Goal: Information Seeking & Learning: Learn about a topic

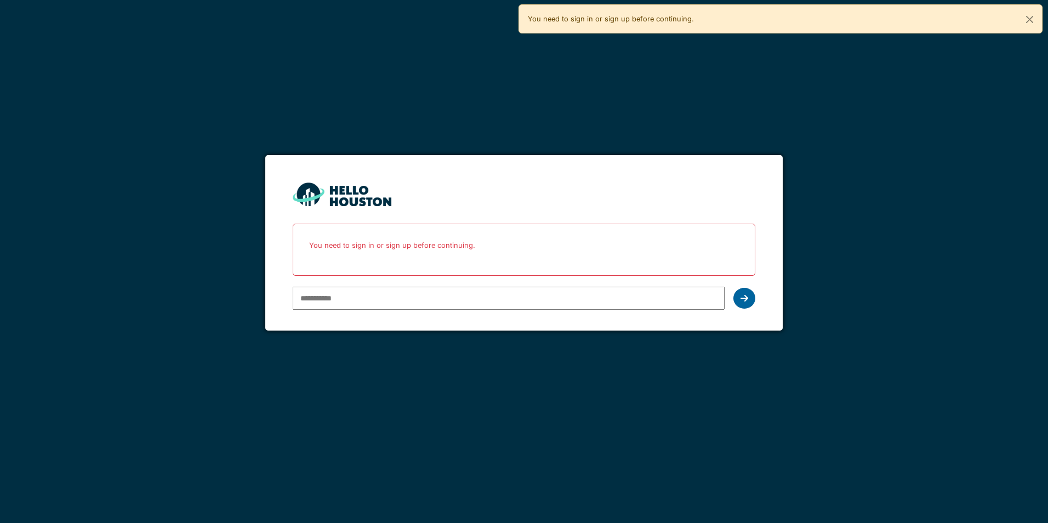
type input "**********"
click at [747, 301] on icon at bounding box center [744, 298] width 8 height 9
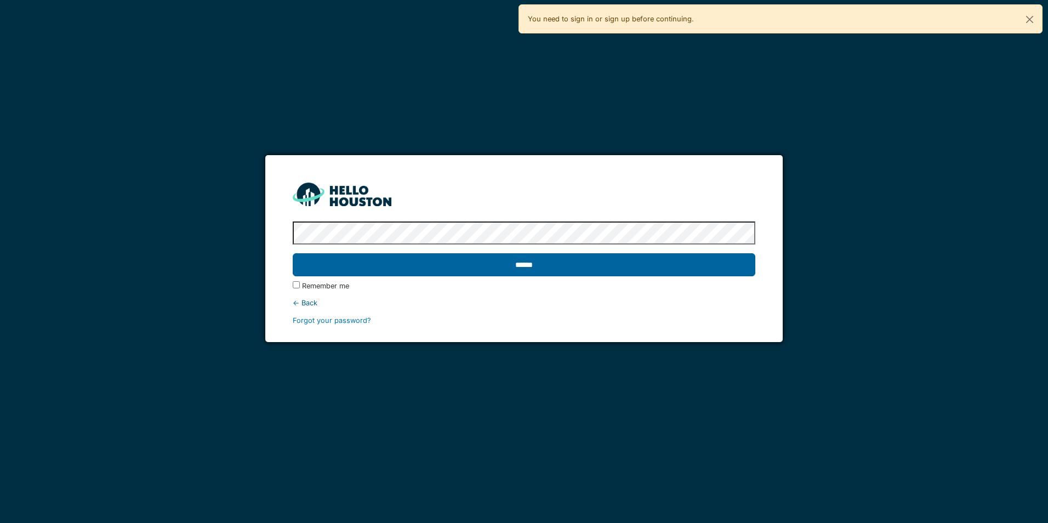
click at [554, 265] on input "******" at bounding box center [524, 264] width 462 height 23
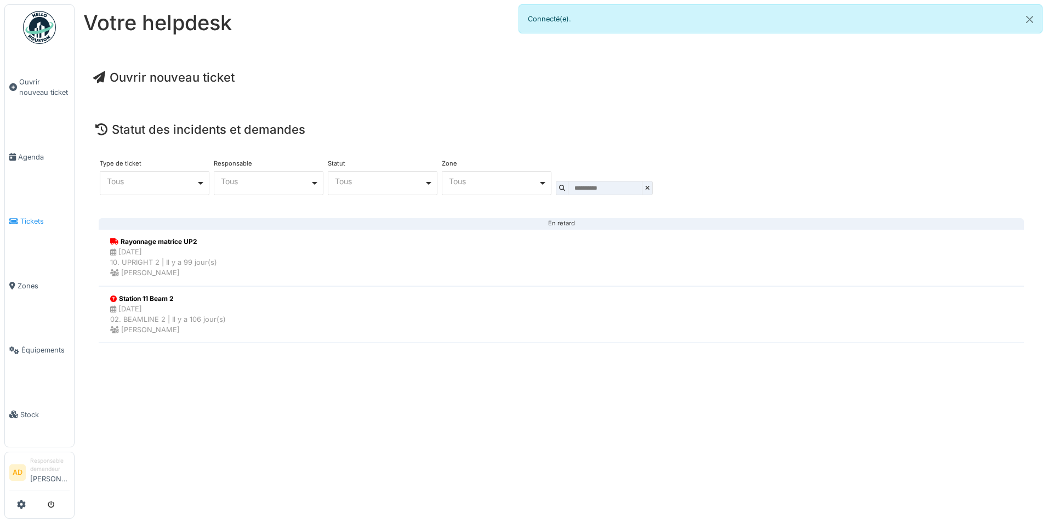
click at [30, 216] on span "Tickets" at bounding box center [44, 221] width 49 height 10
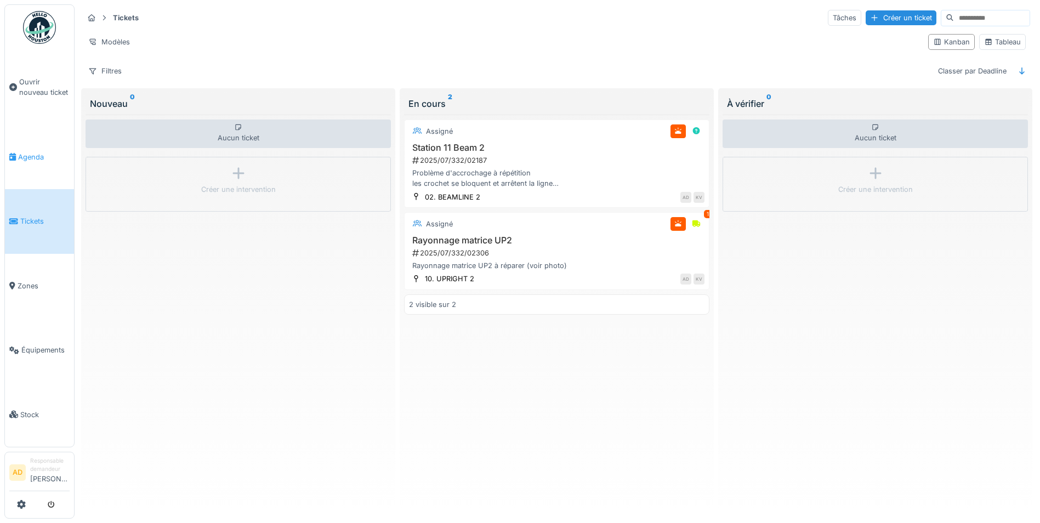
click at [19, 147] on link "Agenda" at bounding box center [39, 157] width 69 height 64
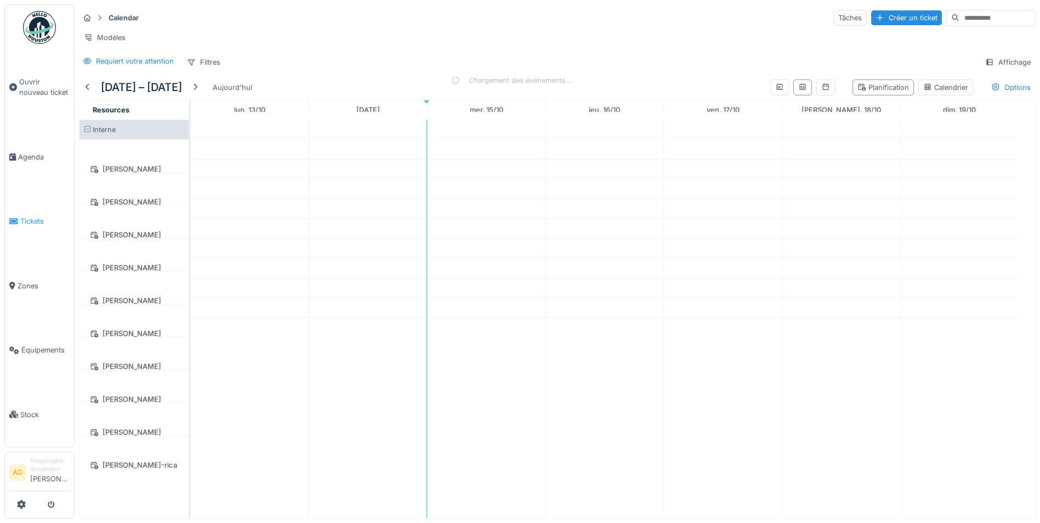
click at [27, 209] on link "Tickets" at bounding box center [39, 221] width 69 height 64
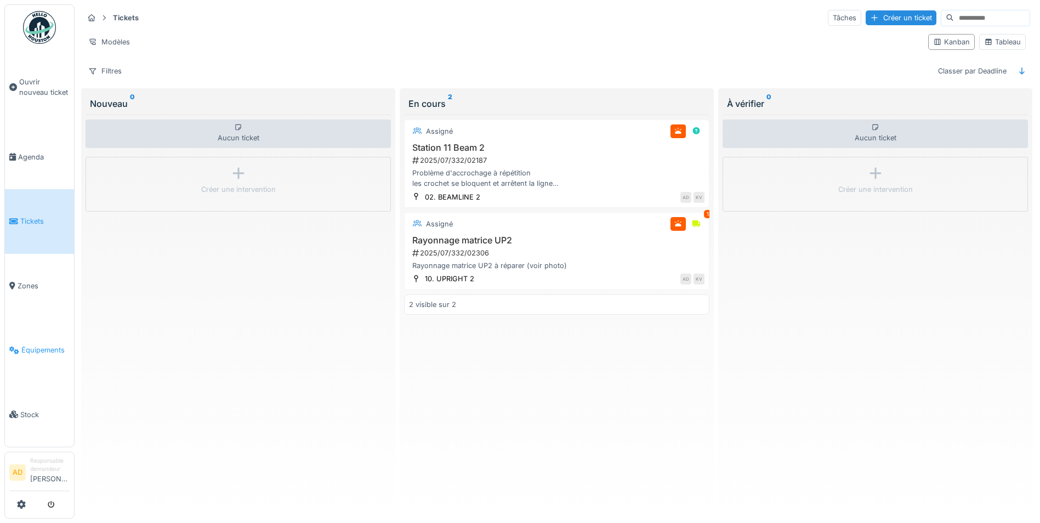
click at [29, 345] on span "Équipements" at bounding box center [45, 350] width 48 height 10
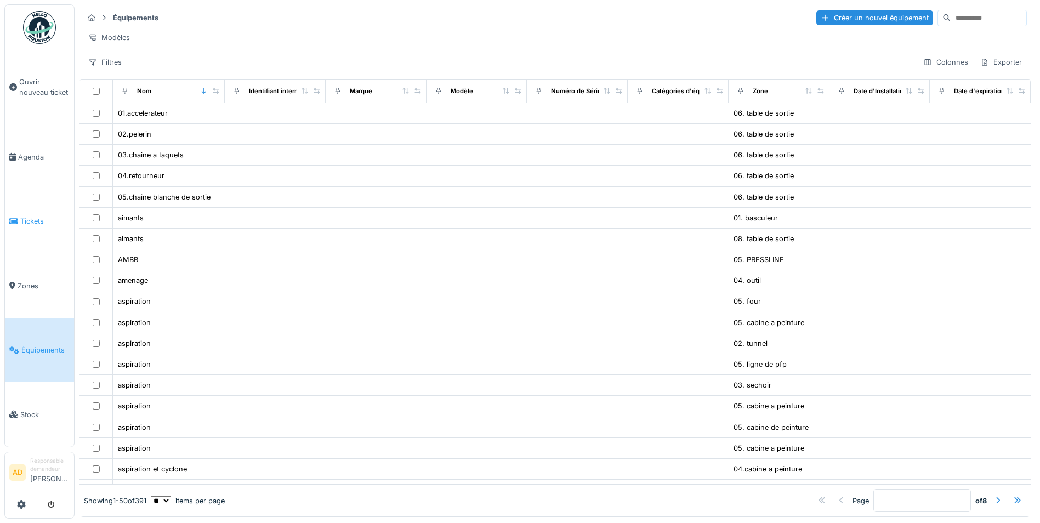
click at [20, 218] on span "Tickets" at bounding box center [44, 221] width 49 height 10
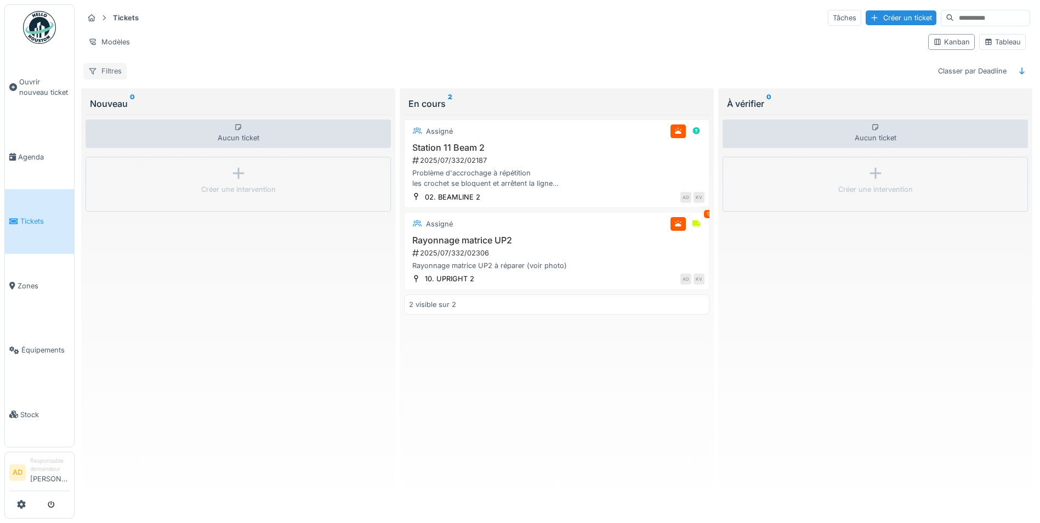
click at [108, 71] on div "Filtres" at bounding box center [104, 71] width 43 height 16
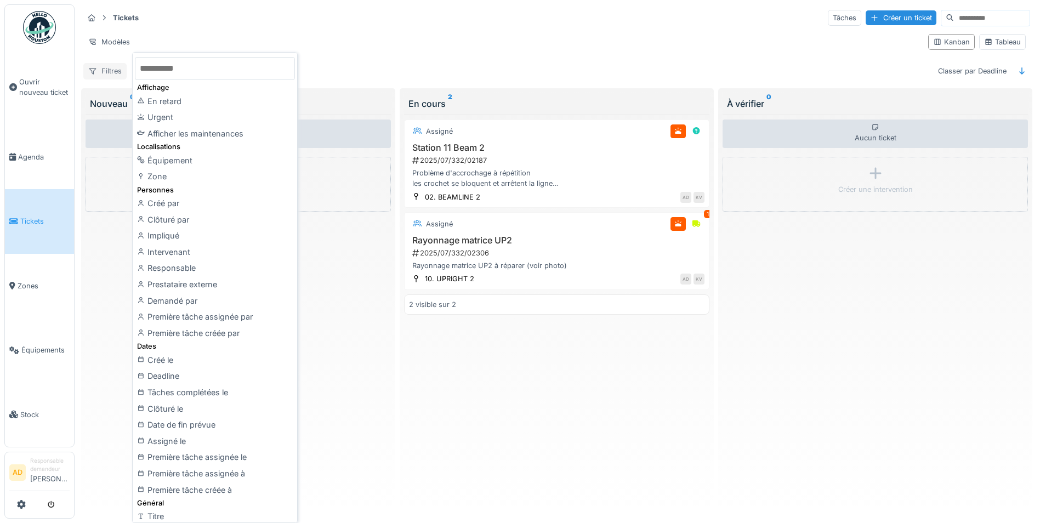
click at [108, 71] on div "Filtres" at bounding box center [104, 71] width 43 height 16
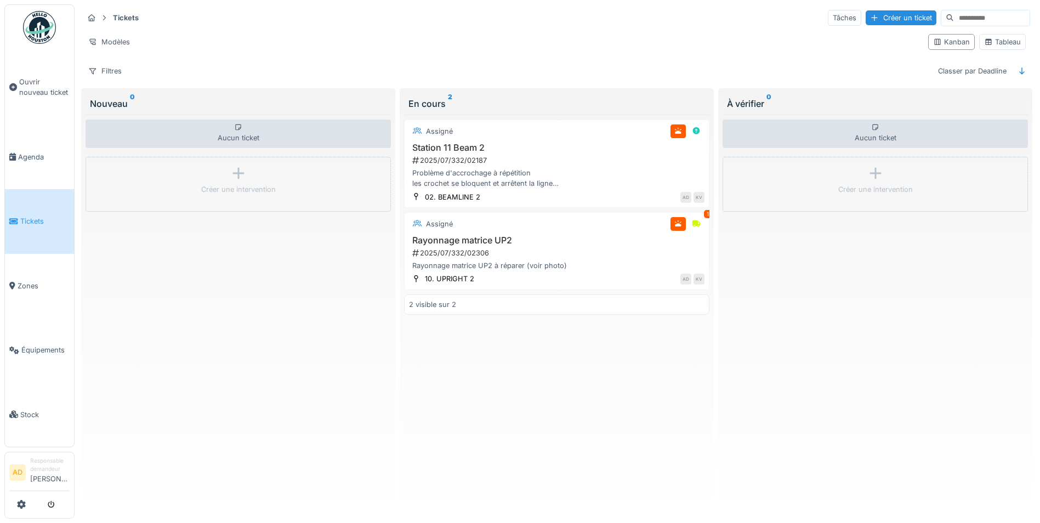
click at [41, 203] on link "Tickets" at bounding box center [39, 221] width 69 height 64
click at [35, 281] on span "Zones" at bounding box center [44, 286] width 52 height 10
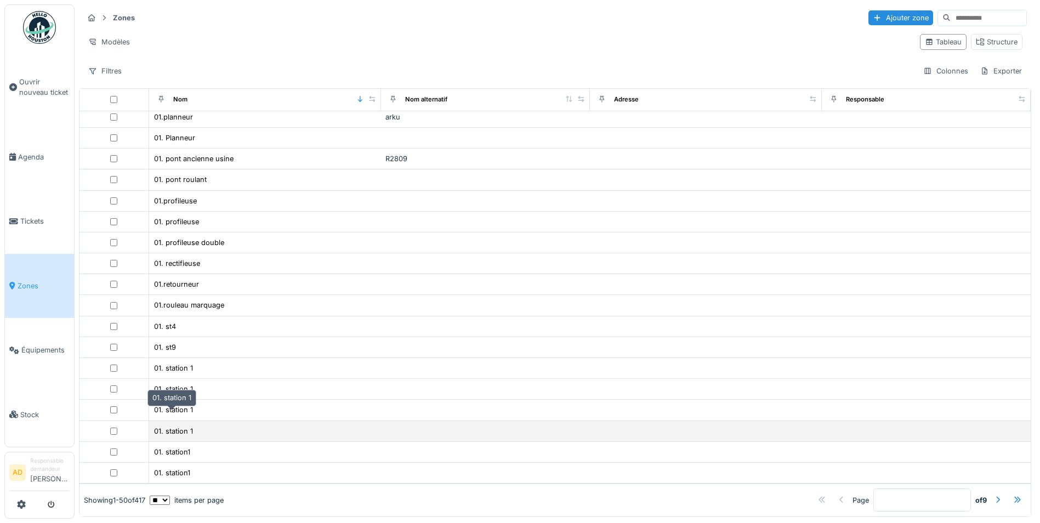
scroll to position [7, 0]
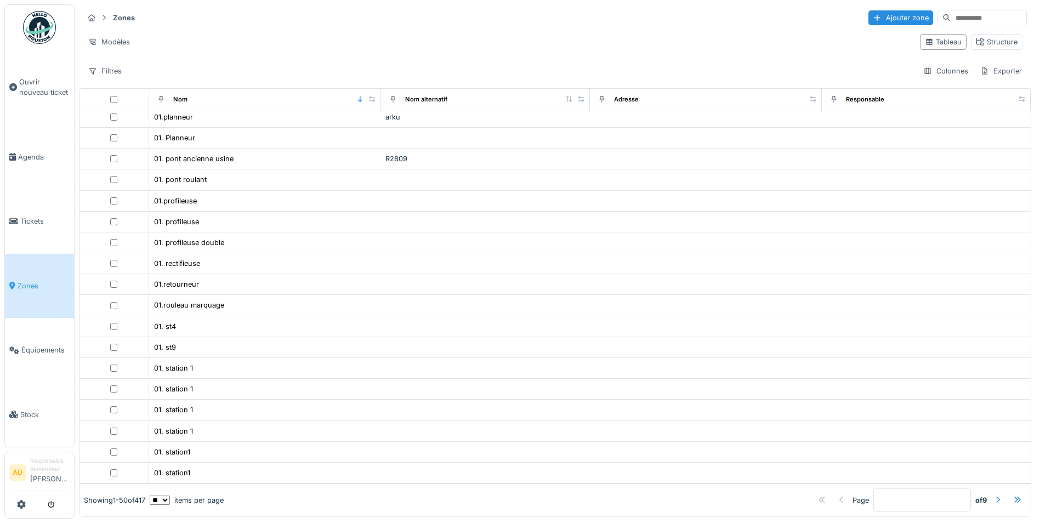
click at [993, 495] on div at bounding box center [997, 500] width 9 height 10
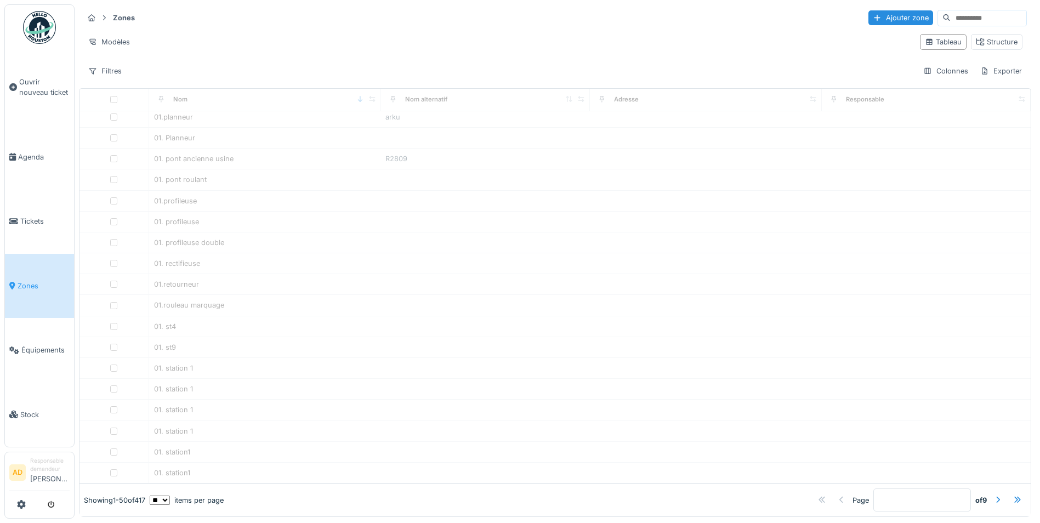
type input "*"
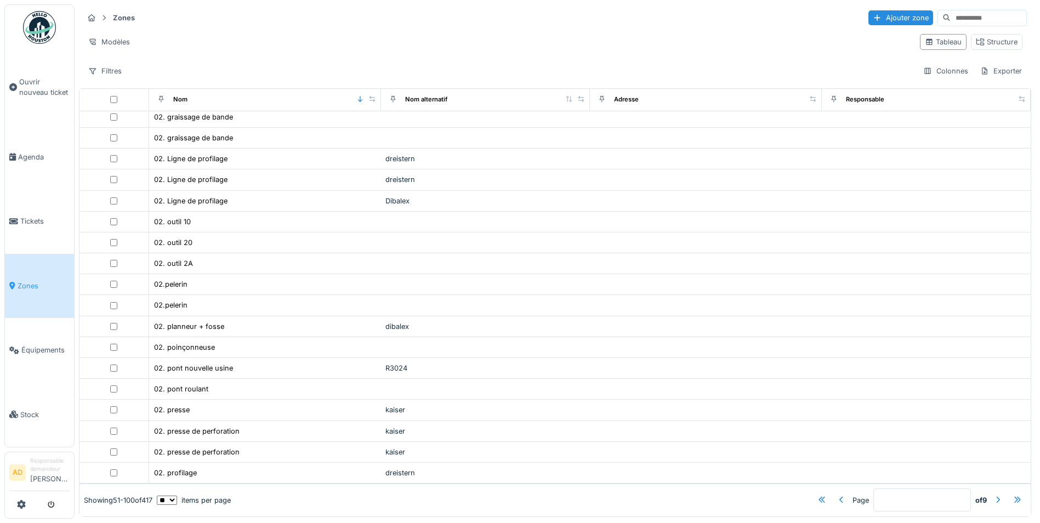
scroll to position [691, 0]
click at [31, 216] on span "Tickets" at bounding box center [44, 221] width 49 height 10
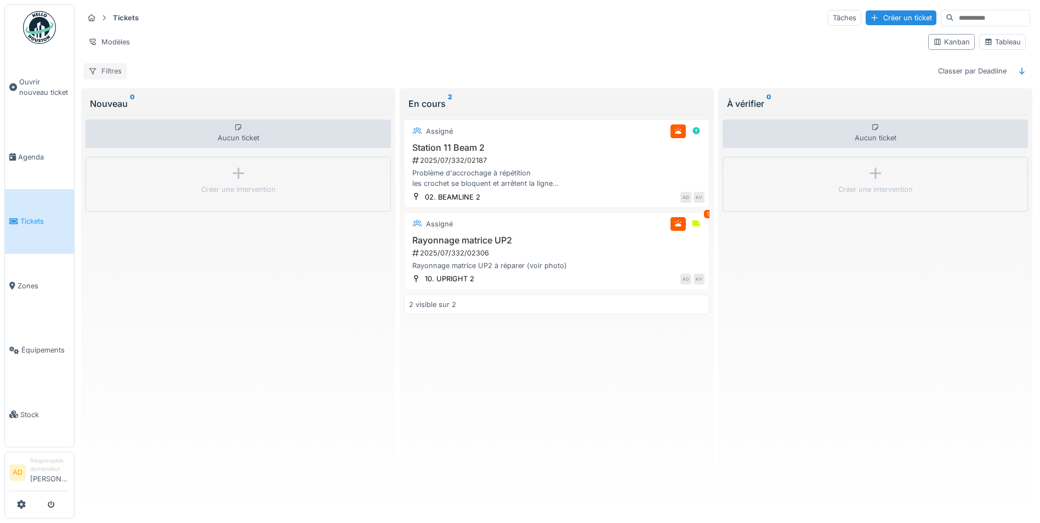
click at [113, 68] on div "Filtres" at bounding box center [104, 71] width 43 height 16
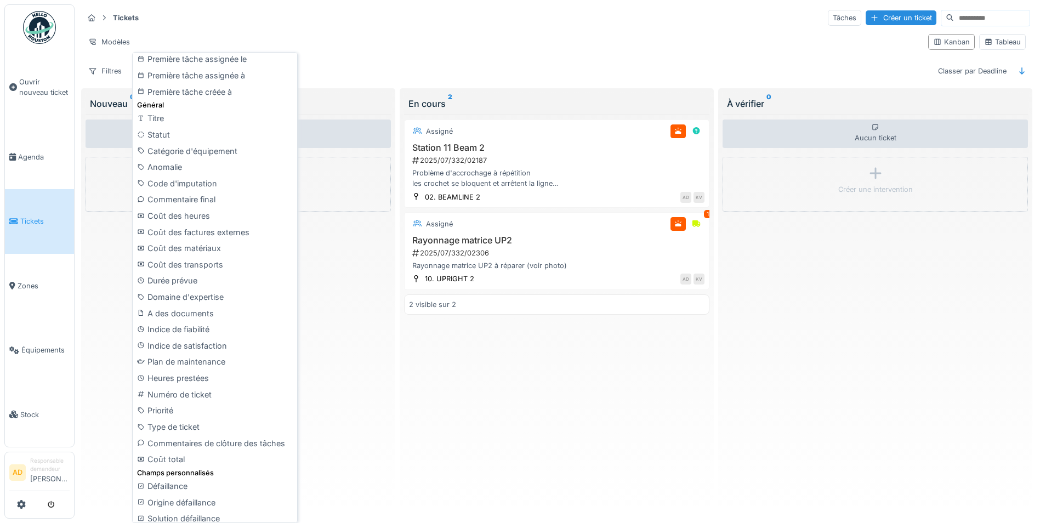
scroll to position [366, 0]
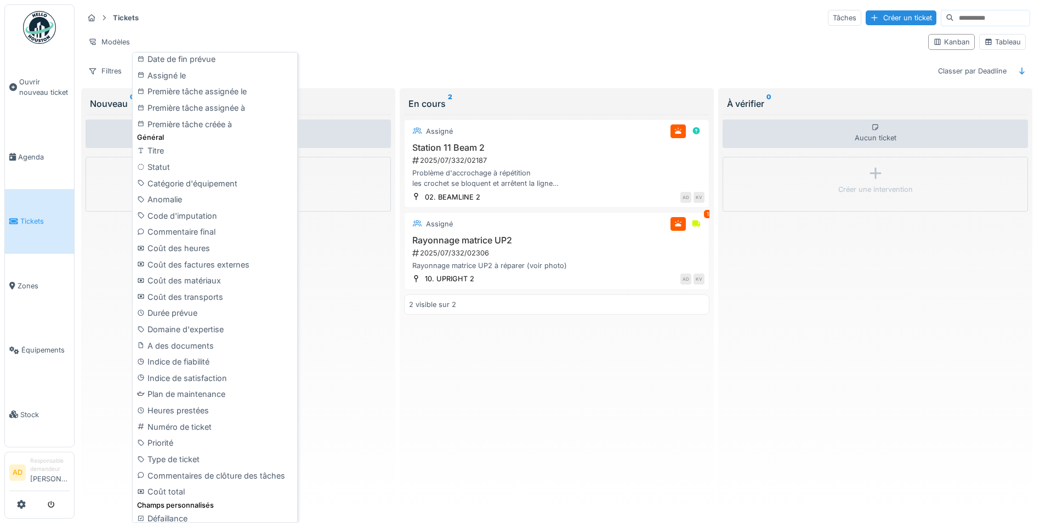
click at [374, 43] on div "Modèles" at bounding box center [501, 42] width 836 height 16
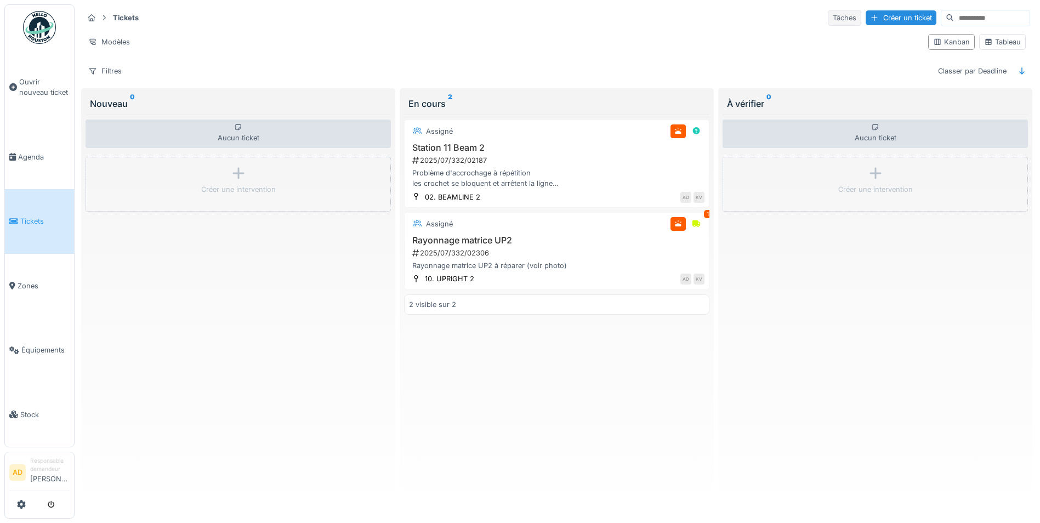
click at [828, 21] on div "Tâches" at bounding box center [844, 18] width 33 height 16
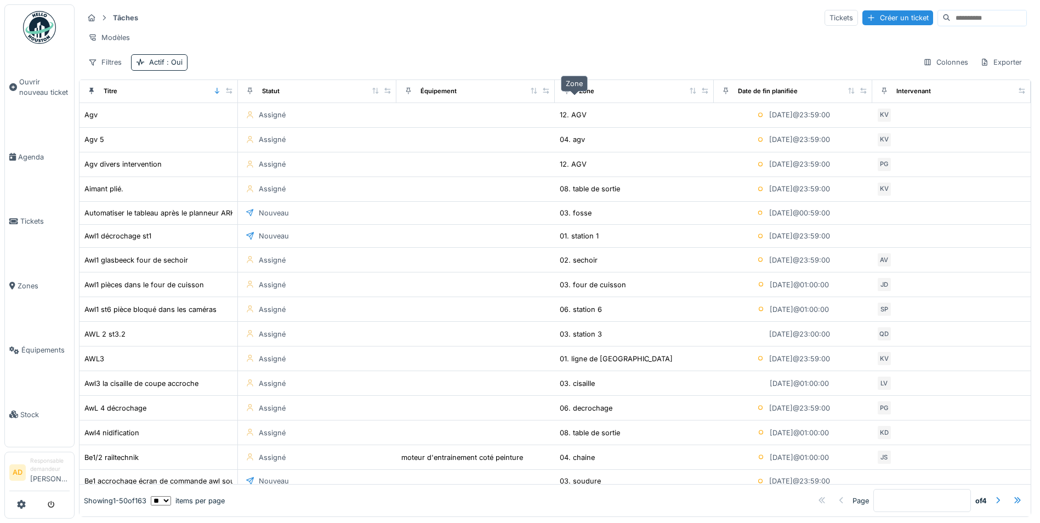
click at [579, 96] on div "Zone" at bounding box center [586, 91] width 15 height 9
click at [26, 216] on span "Tickets" at bounding box center [44, 221] width 49 height 10
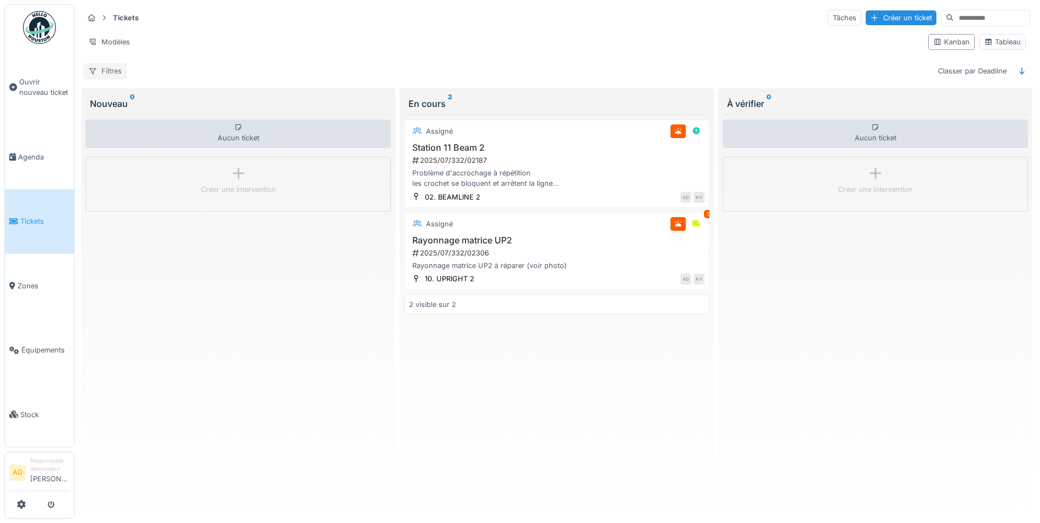
click at [99, 73] on div "Filtres" at bounding box center [104, 71] width 43 height 16
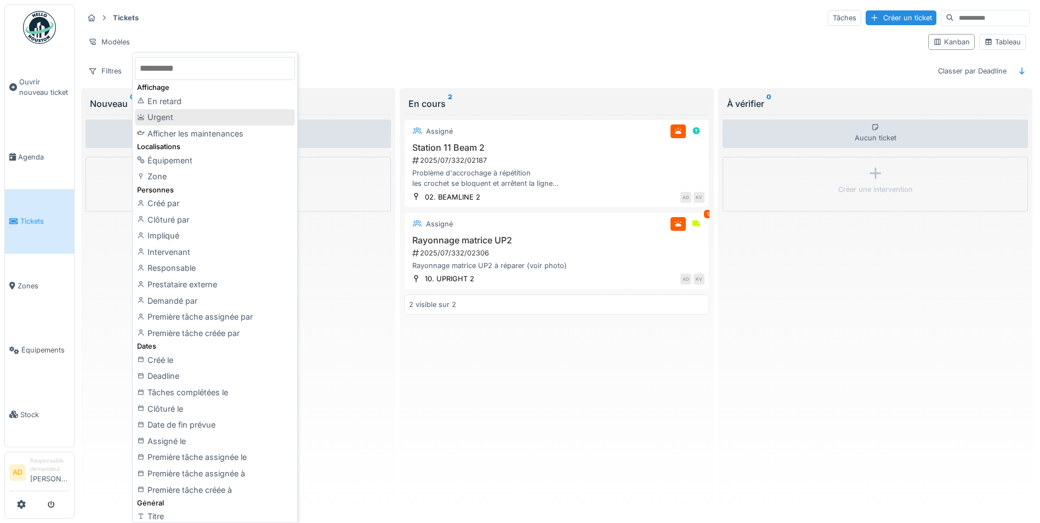
click at [176, 116] on div "Urgent" at bounding box center [215, 117] width 160 height 16
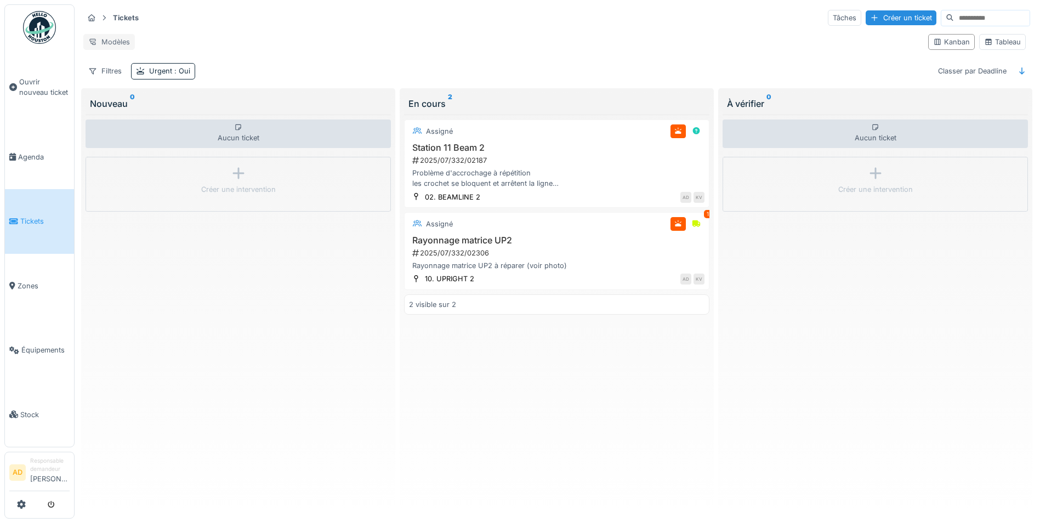
click at [107, 34] on div "Modèles" at bounding box center [109, 42] width 52 height 16
click at [395, 55] on div "Tickets Tâches Créer un ticket Modèles Kanban Tableau Filtres Urgent : Oui Clas…" at bounding box center [556, 43] width 955 height 79
click at [189, 70] on span ": Oui" at bounding box center [181, 71] width 18 height 8
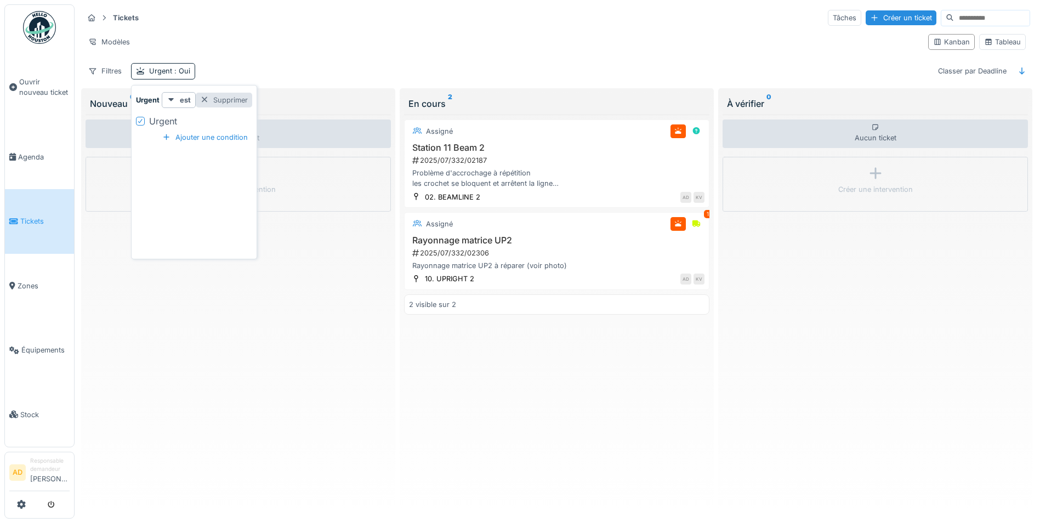
click at [207, 99] on div at bounding box center [204, 100] width 9 height 10
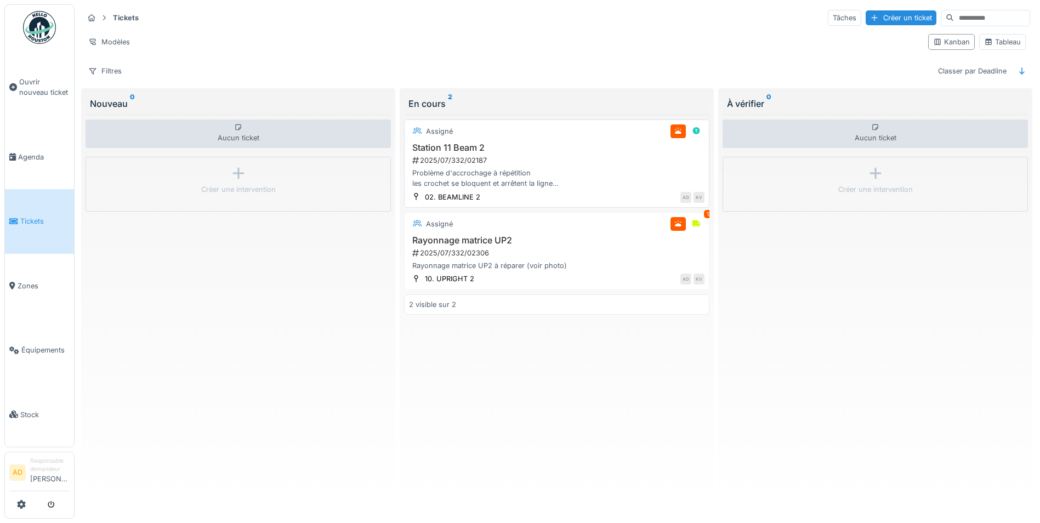
click at [586, 155] on div "2025/07/332/02187" at bounding box center [557, 160] width 293 height 10
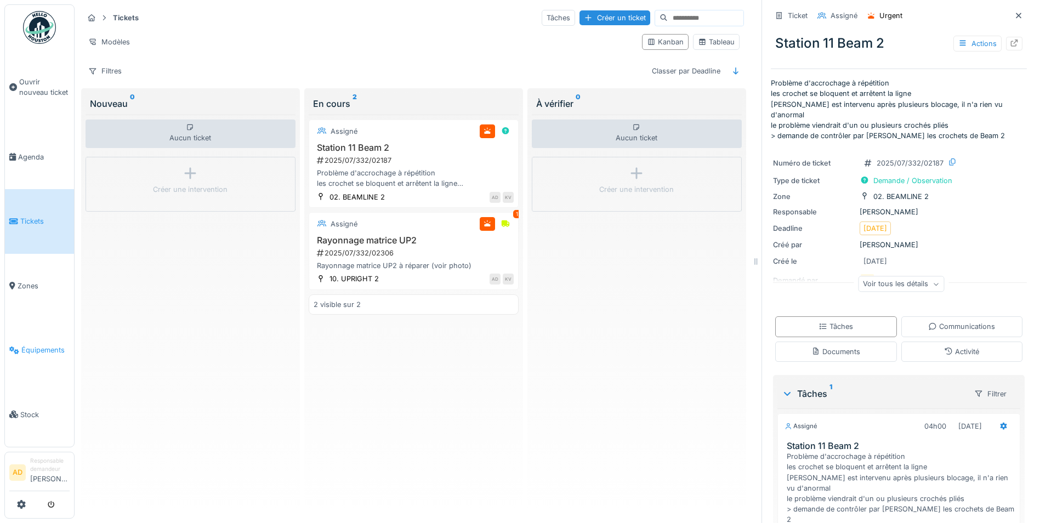
click at [38, 347] on link "Équipements" at bounding box center [39, 350] width 69 height 64
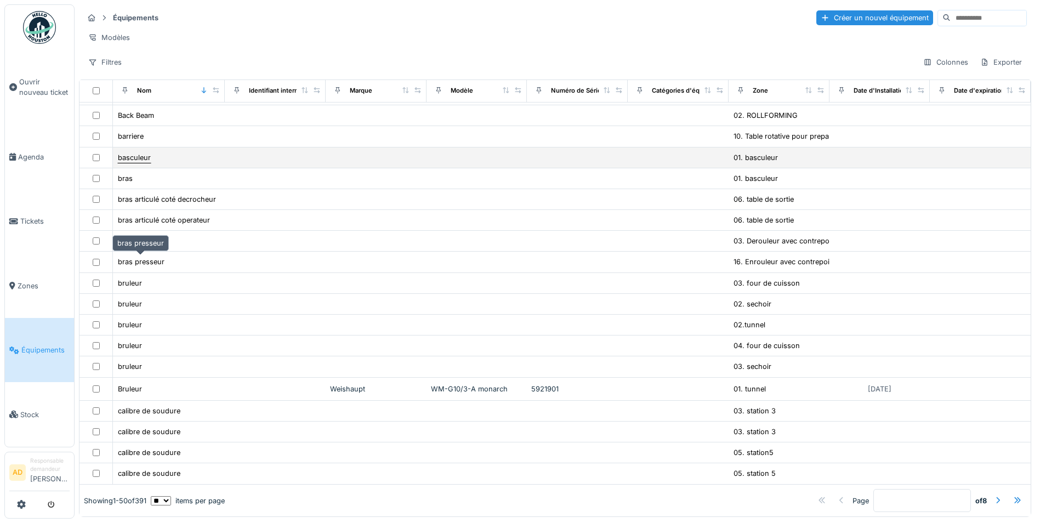
scroll to position [363, 0]
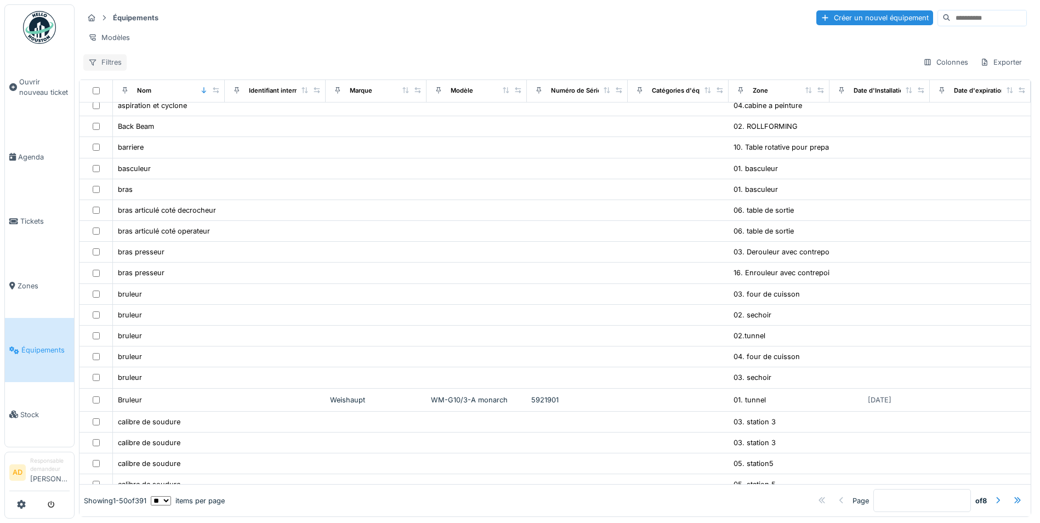
click at [117, 70] on div "Filtres" at bounding box center [104, 62] width 43 height 16
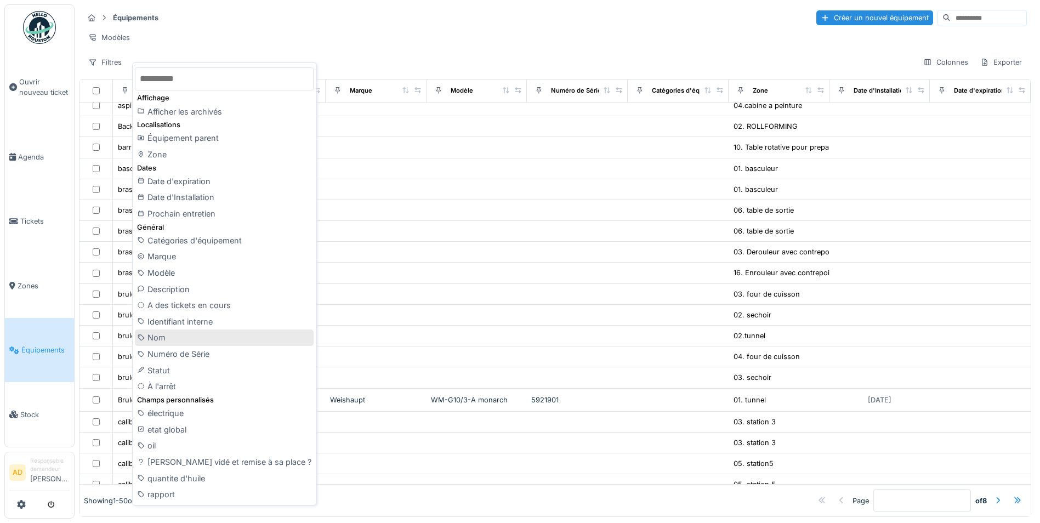
click at [175, 339] on div "Nom" at bounding box center [224, 337] width 179 height 16
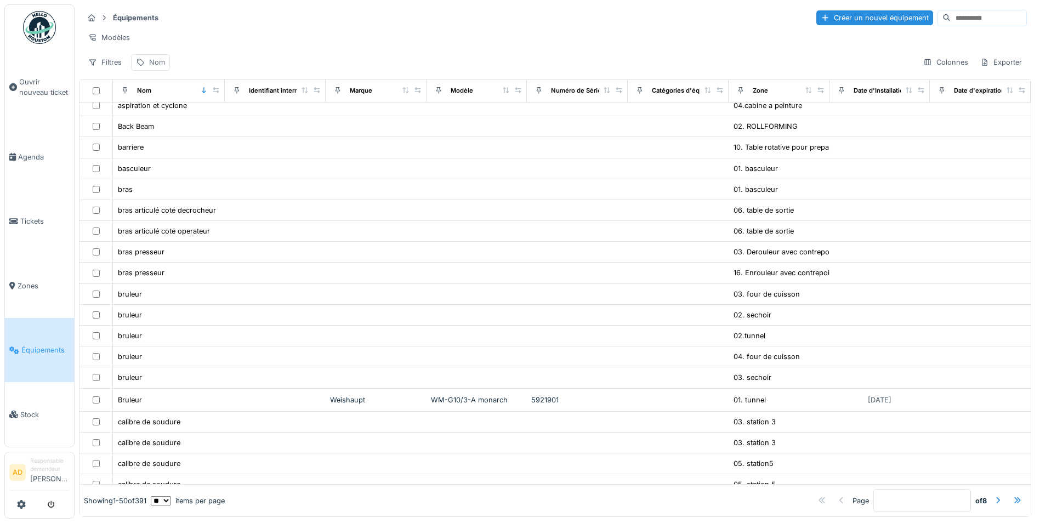
click at [146, 70] on div "Nom" at bounding box center [150, 62] width 39 height 16
click at [245, 99] on div "Supprimer" at bounding box center [217, 99] width 56 height 15
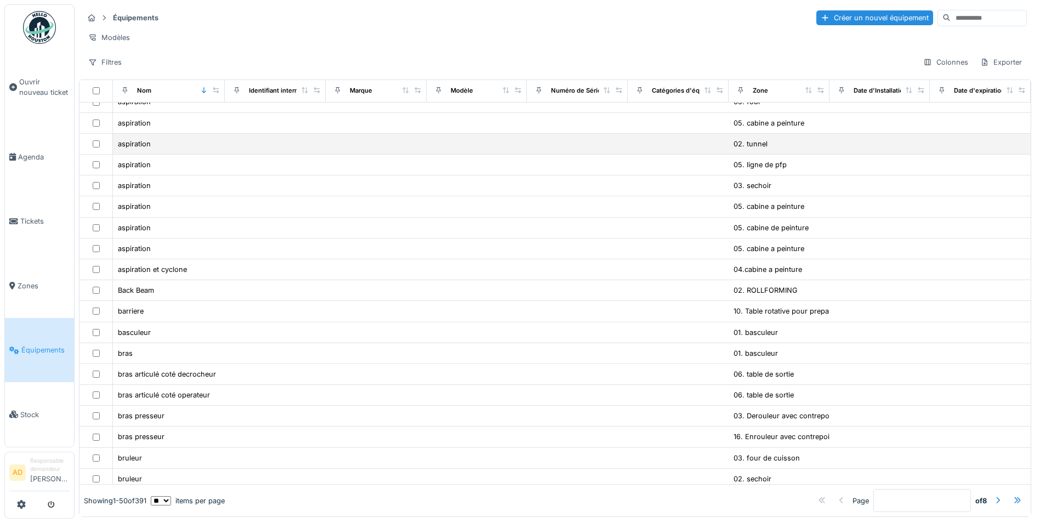
scroll to position [199, 0]
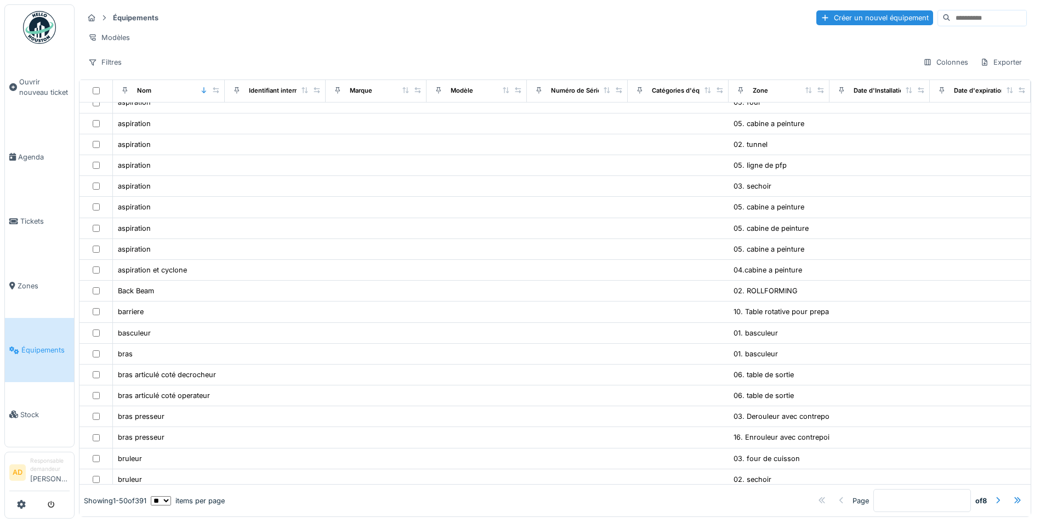
click at [755, 98] on div "Zone" at bounding box center [779, 91] width 92 height 14
click at [753, 95] on div "Zone" at bounding box center [760, 90] width 15 height 9
click at [101, 67] on div "Filtres" at bounding box center [104, 62] width 43 height 16
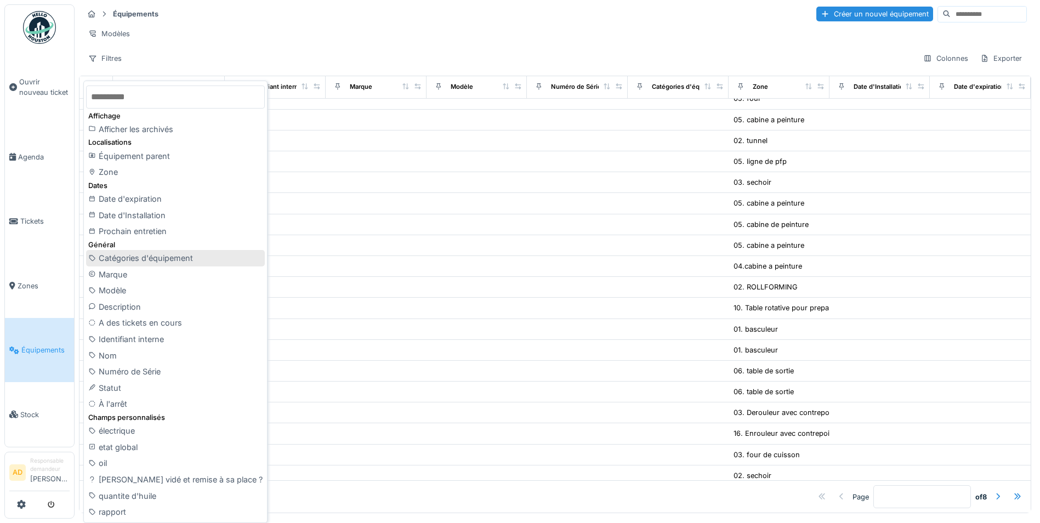
scroll to position [0, 0]
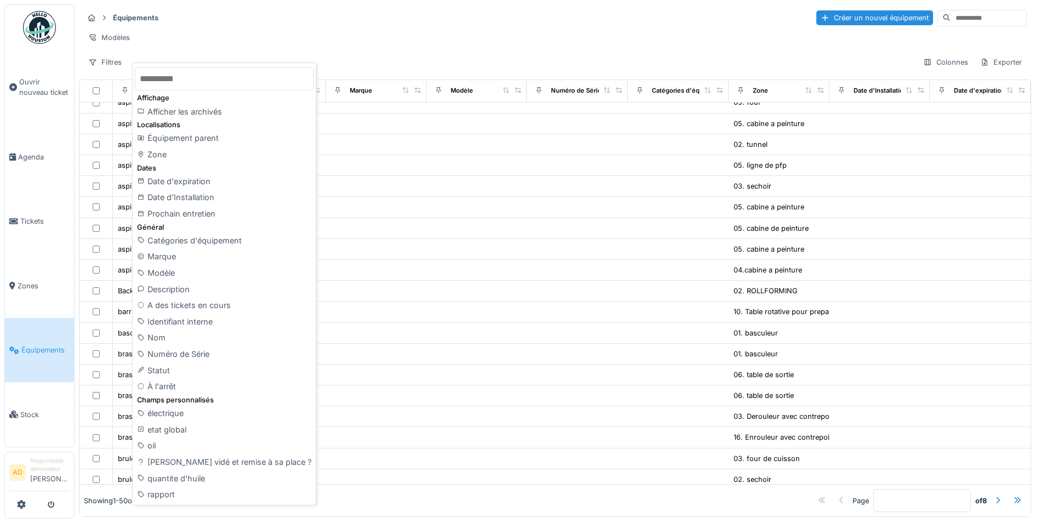
click at [407, 43] on div "Modèles" at bounding box center [554, 38] width 943 height 16
